Goal: Task Accomplishment & Management: Use online tool/utility

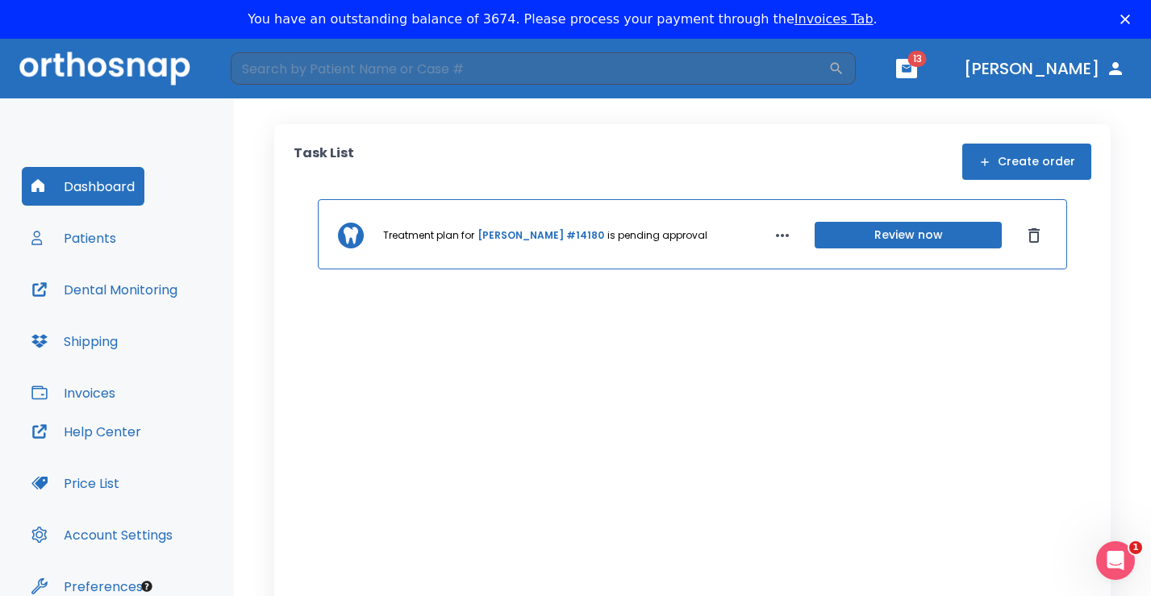
click at [897, 235] on button "Review now" at bounding box center [907, 235] width 187 height 27
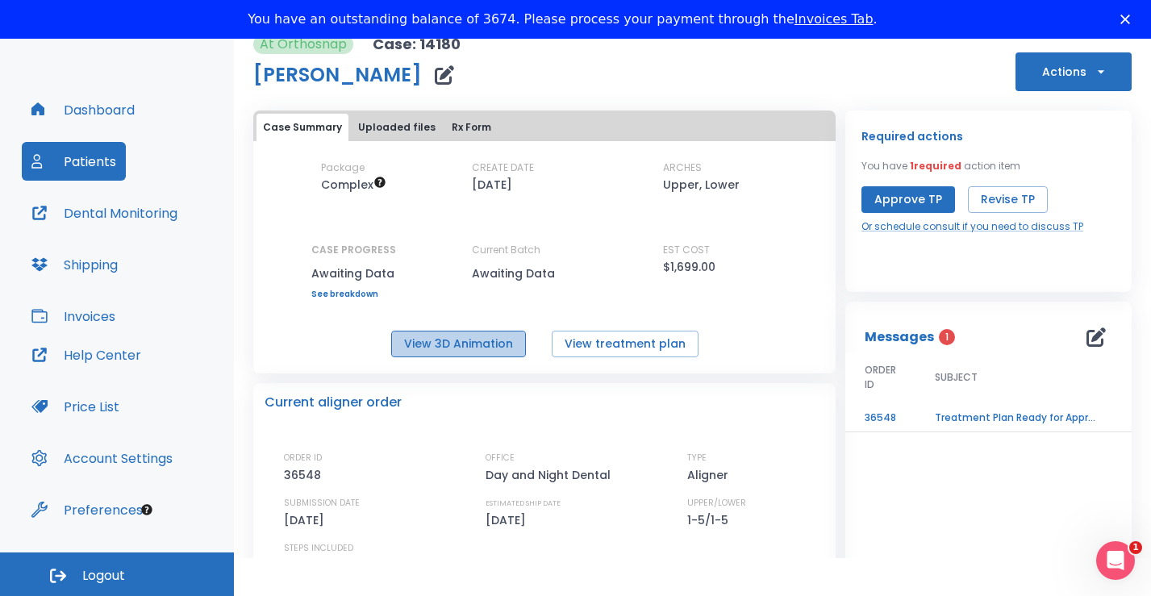
click at [485, 343] on button "View 3D Animation" at bounding box center [458, 344] width 135 height 27
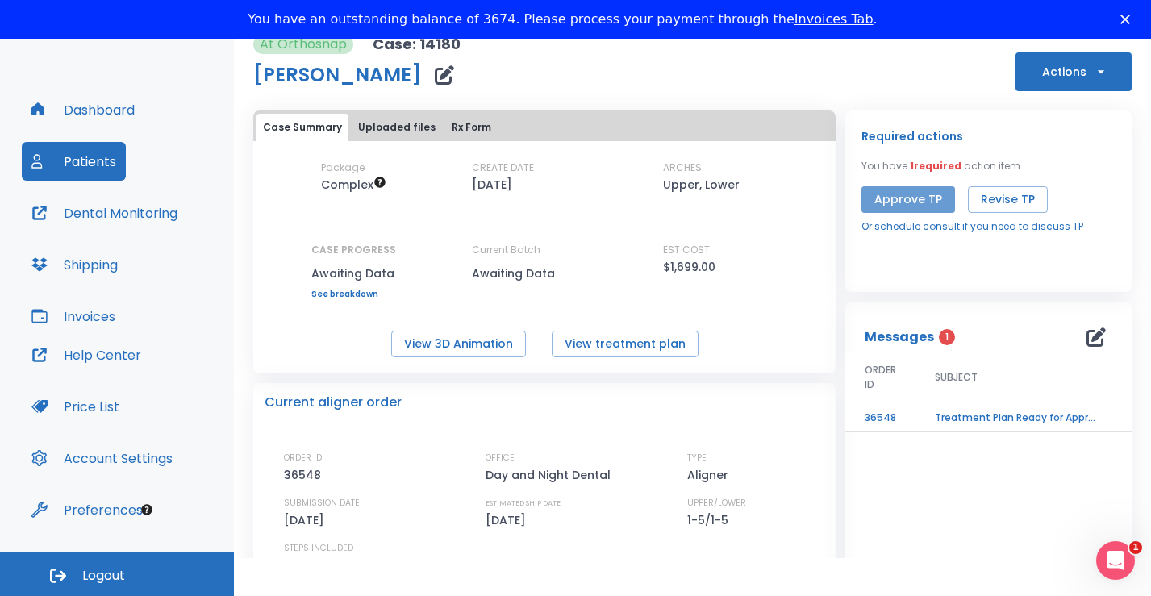
click at [904, 202] on button "Approve TP" at bounding box center [908, 199] width 94 height 27
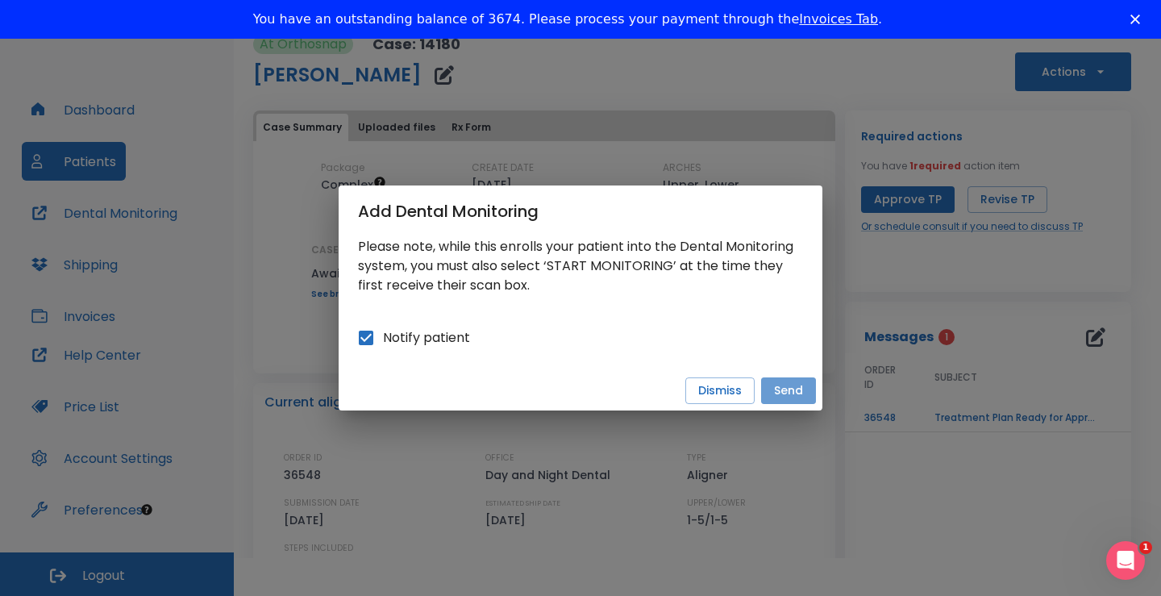
click at [798, 395] on button "Send" at bounding box center [788, 390] width 55 height 27
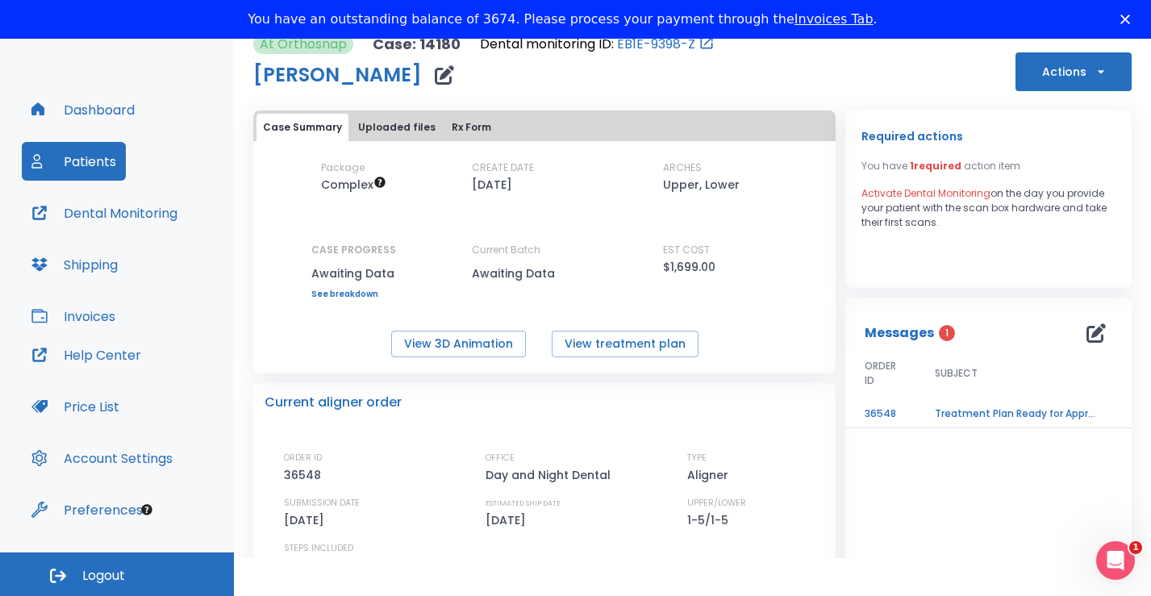
click at [761, 345] on div "View 3D Animation View treatment plan" at bounding box center [544, 344] width 582 height 27
